Goal: Task Accomplishment & Management: Use online tool/utility

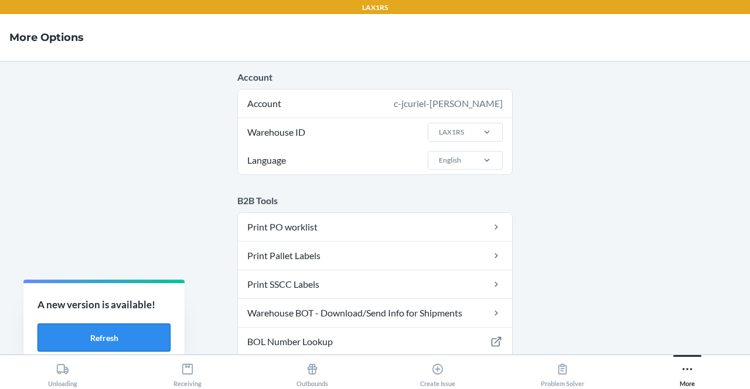
click at [136, 340] on button "Refresh" at bounding box center [103, 338] width 133 height 28
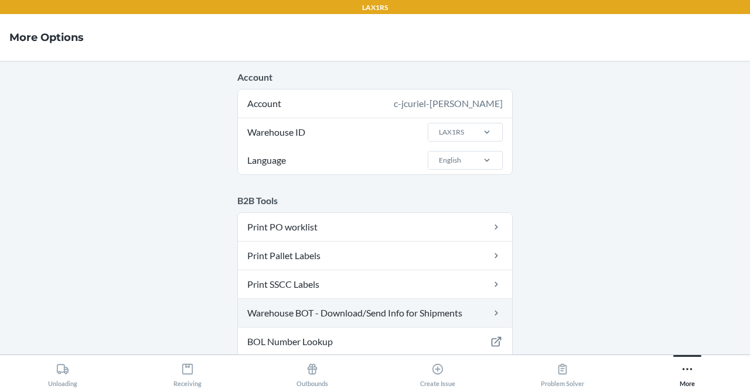
click at [389, 317] on link "Warehouse BOT - Download/Send Info for Shipments" at bounding box center [375, 313] width 274 height 28
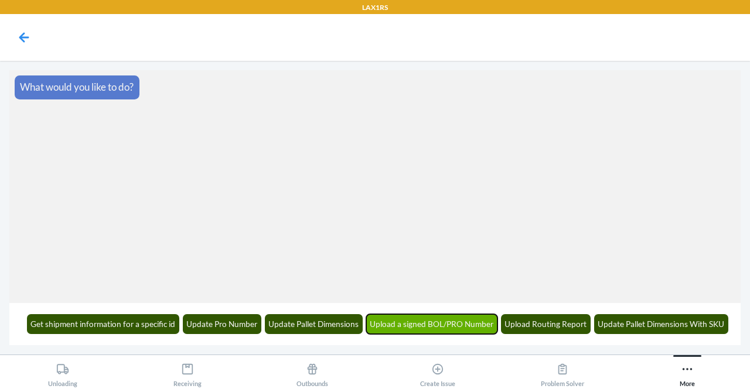
click at [445, 332] on button "Upload a signed BOL/PRO Number" at bounding box center [432, 324] width 132 height 20
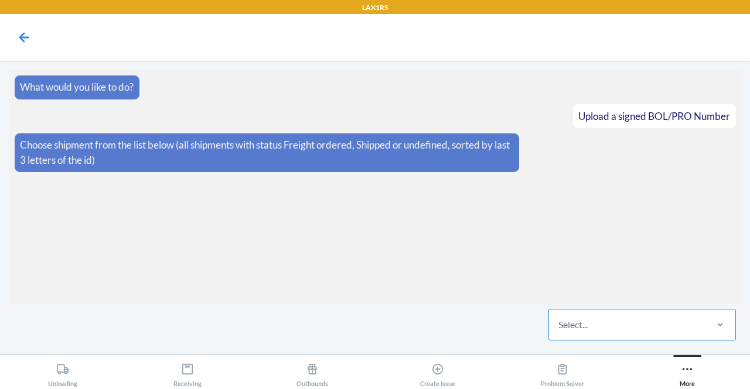
click at [632, 326] on div "Select..." at bounding box center [627, 325] width 156 height 30
click at [559, 326] on input "Select..." at bounding box center [558, 325] width 1 height 14
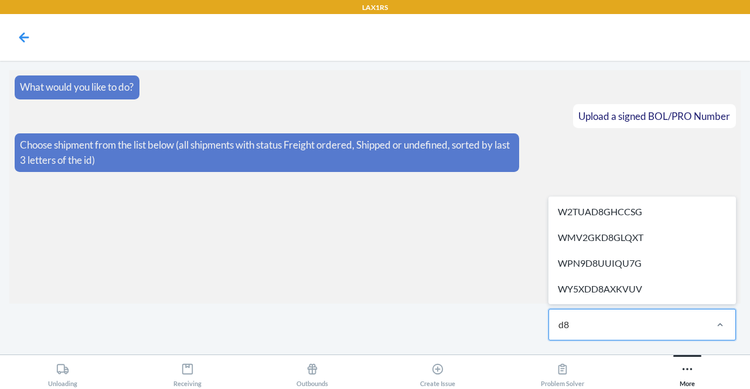
type input "d"
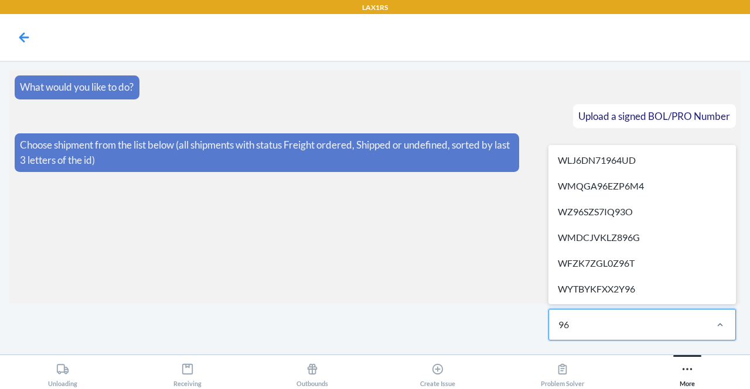
type input "966"
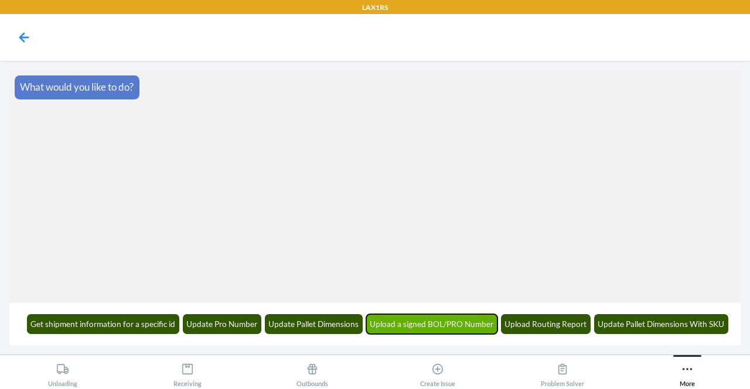
click at [451, 316] on button "Upload a signed BOL/PRO Number" at bounding box center [432, 324] width 132 height 20
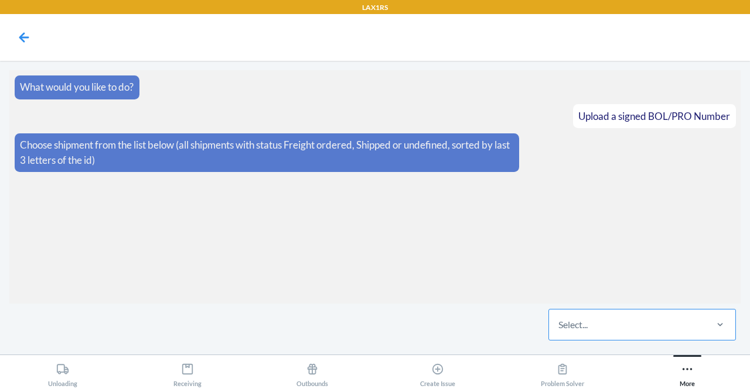
click at [628, 319] on div "Select..." at bounding box center [627, 325] width 156 height 30
click at [559, 319] on input "Select..." at bounding box center [558, 325] width 1 height 14
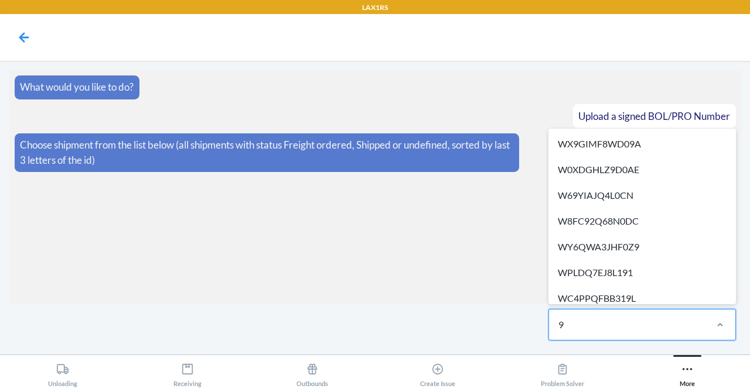
type input "96"
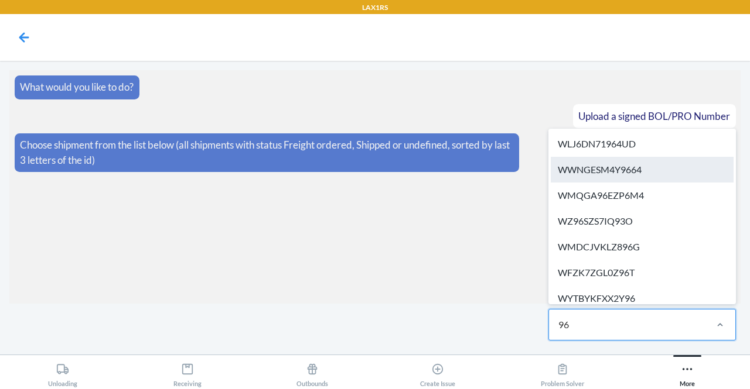
click at [635, 174] on div "WWNGESM4Y9664" at bounding box center [641, 170] width 183 height 26
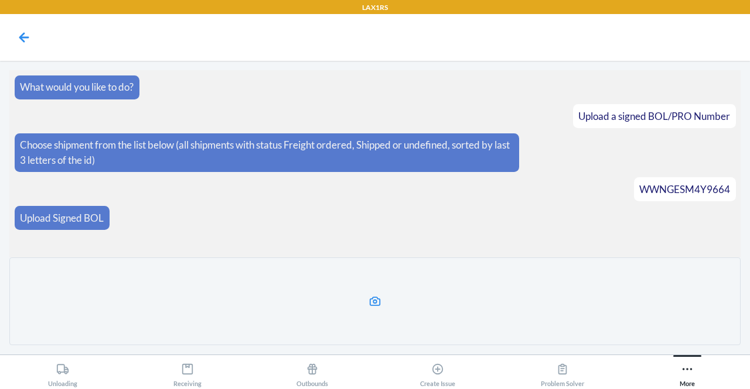
click at [378, 298] on icon at bounding box center [374, 301] width 13 height 13
click at [0, 0] on input "file" at bounding box center [0, 0] width 0 height 0
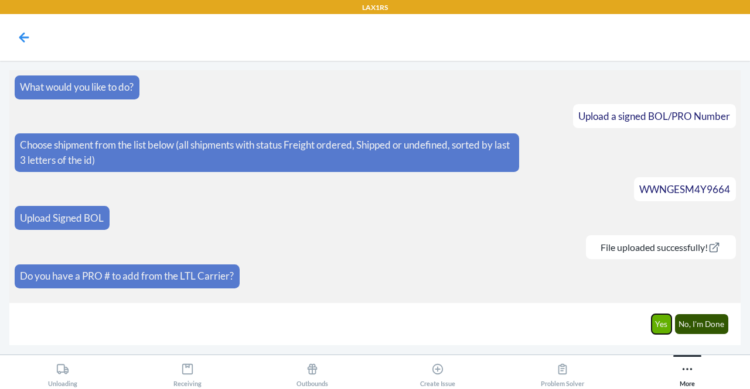
click at [666, 324] on button "Yes" at bounding box center [661, 324] width 20 height 20
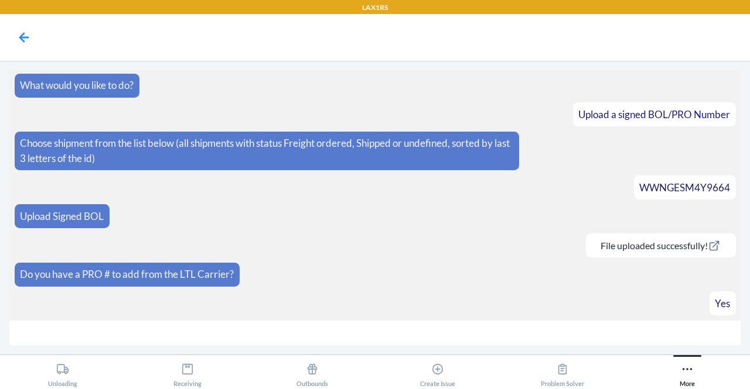
scroll to position [27, 0]
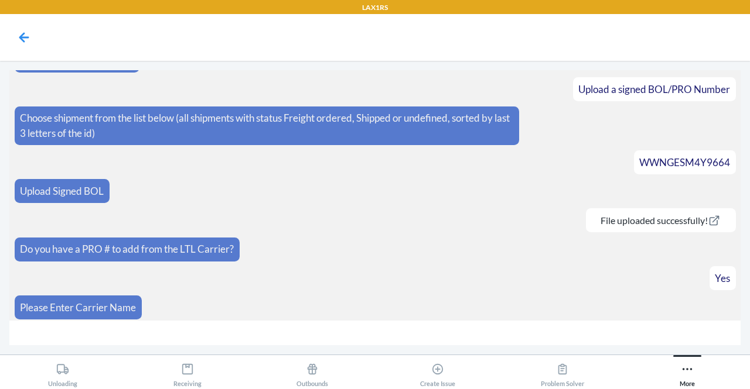
click at [150, 324] on input "text" at bounding box center [374, 333] width 731 height 25
type input "AAA Cooper Transportation"
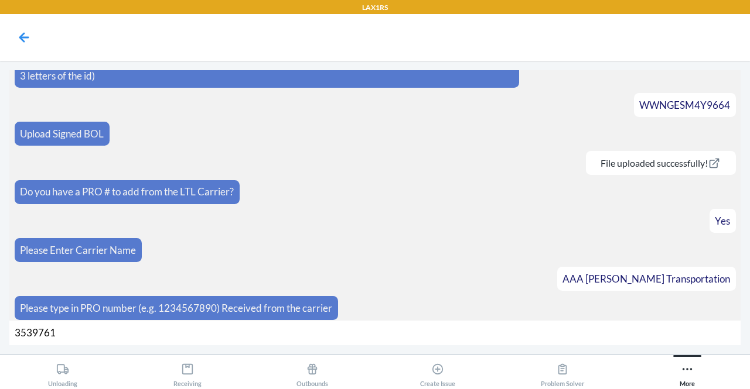
type input "35397616"
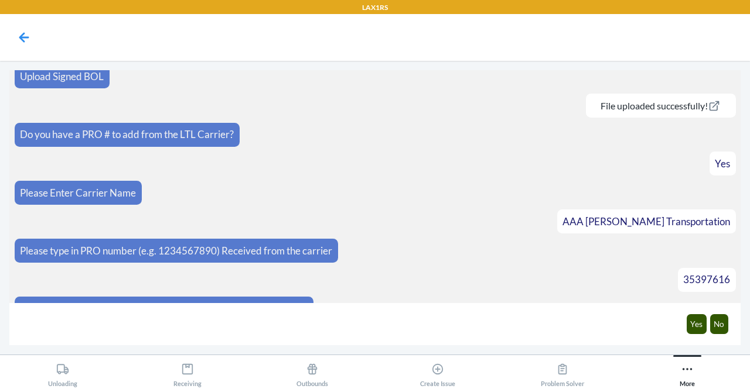
scroll to position [159, 0]
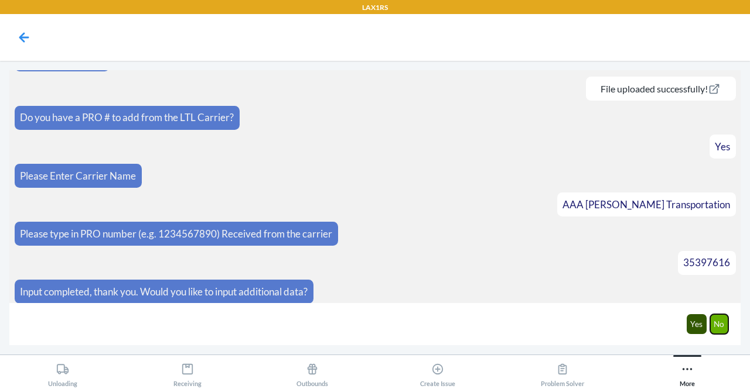
click at [719, 317] on button "No" at bounding box center [719, 324] width 19 height 20
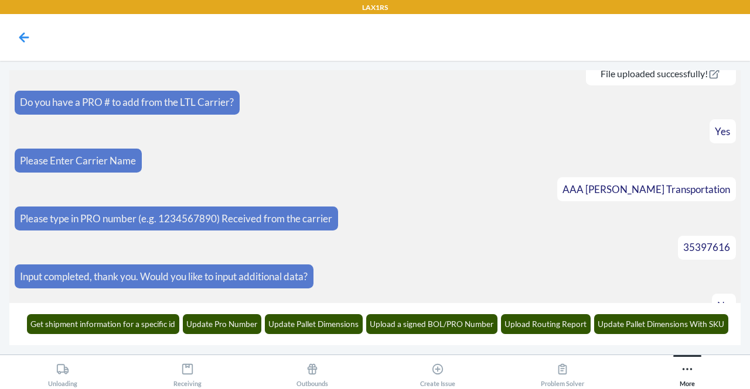
scroll to position [216, 0]
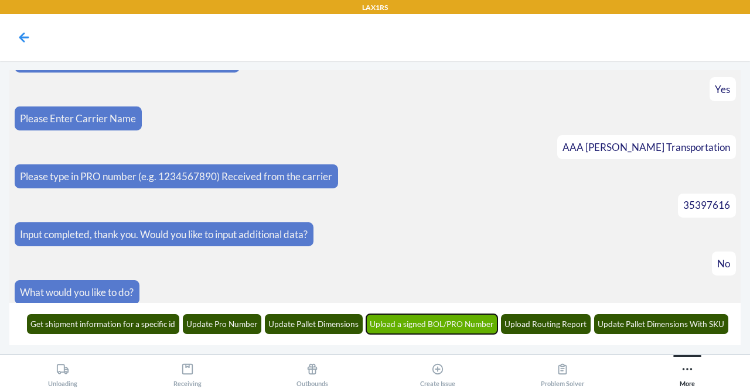
click at [449, 330] on button "Upload a signed BOL/PRO Number" at bounding box center [432, 324] width 132 height 20
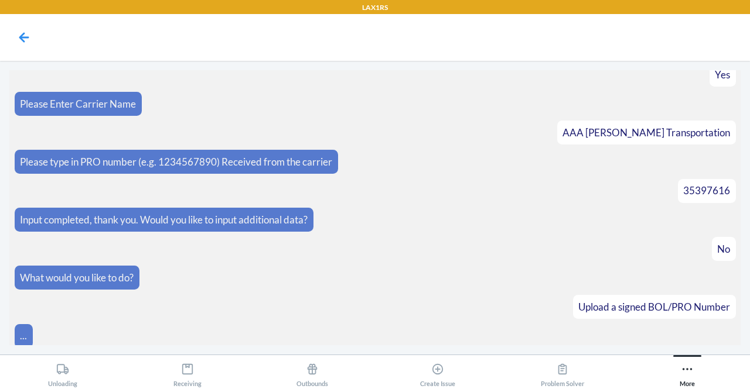
scroll to position [288, 0]
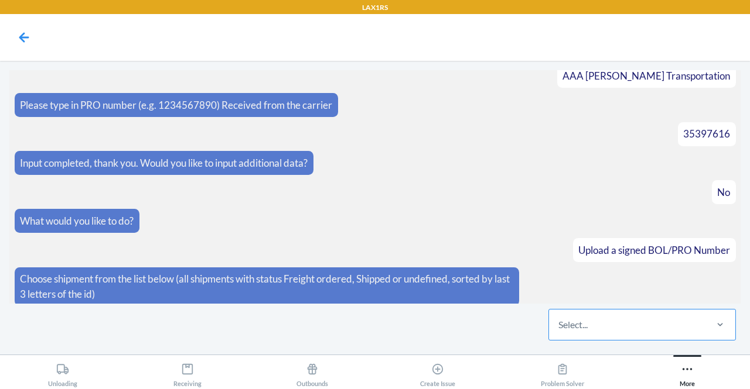
click at [637, 322] on div "Select..." at bounding box center [627, 325] width 156 height 30
click at [559, 322] on input "Select..." at bounding box center [558, 325] width 1 height 14
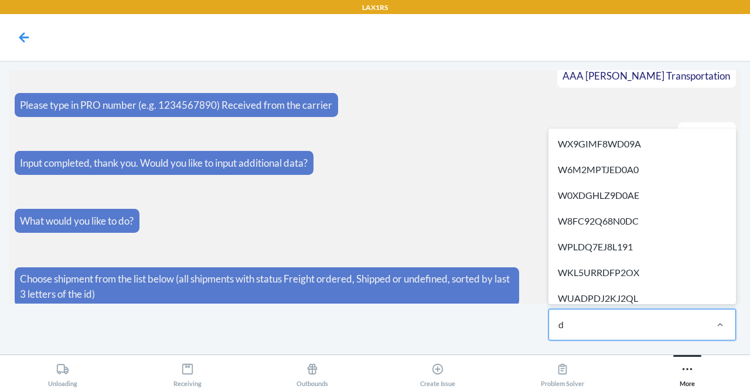
type input "d8"
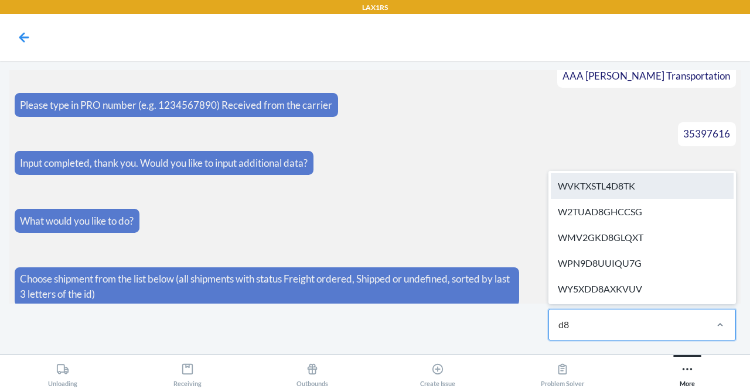
click at [615, 182] on div "WVKTXSTL4D8TK" at bounding box center [641, 186] width 183 height 26
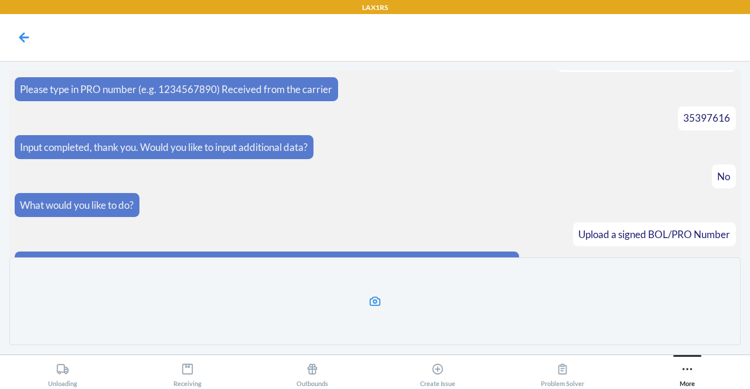
scroll to position [391, 0]
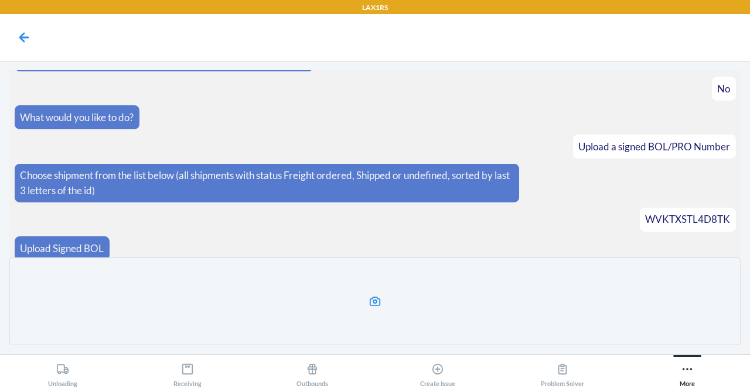
click at [373, 298] on icon at bounding box center [375, 301] width 11 height 9
click at [0, 0] on input "file" at bounding box center [0, 0] width 0 height 0
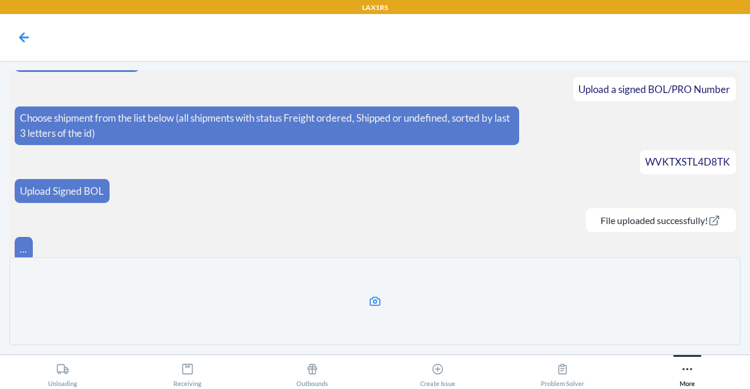
scroll to position [403, 0]
